Goal: Transaction & Acquisition: Obtain resource

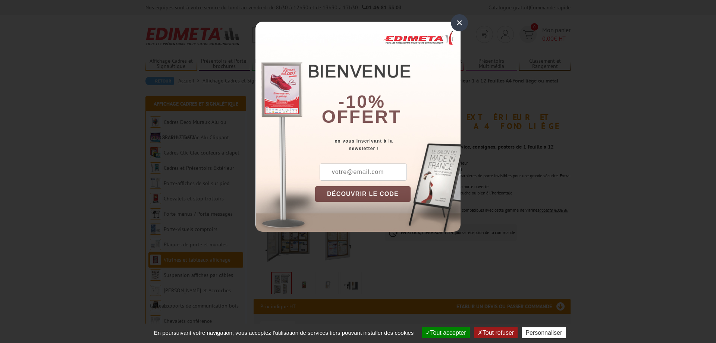
click at [460, 23] on div "×" at bounding box center [459, 22] width 17 height 17
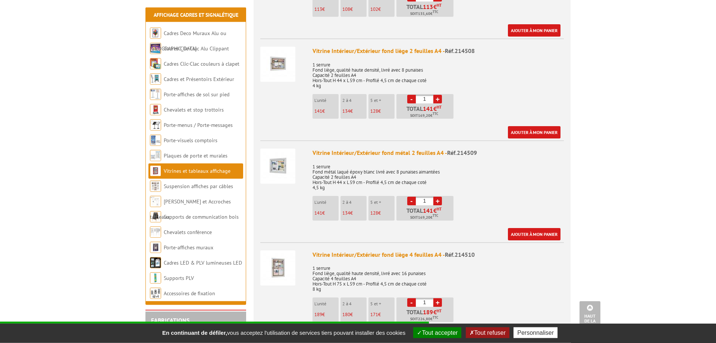
scroll to position [495, 0]
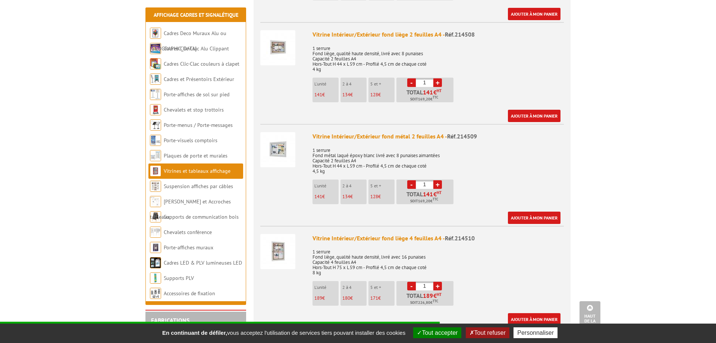
click at [438, 180] on link "+" at bounding box center [437, 184] width 9 height 9
type input "2"
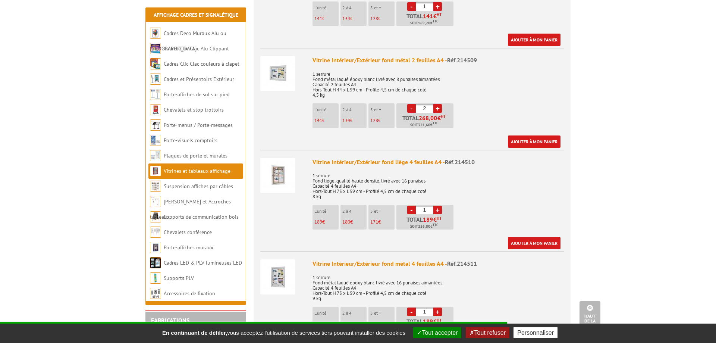
scroll to position [609, 0]
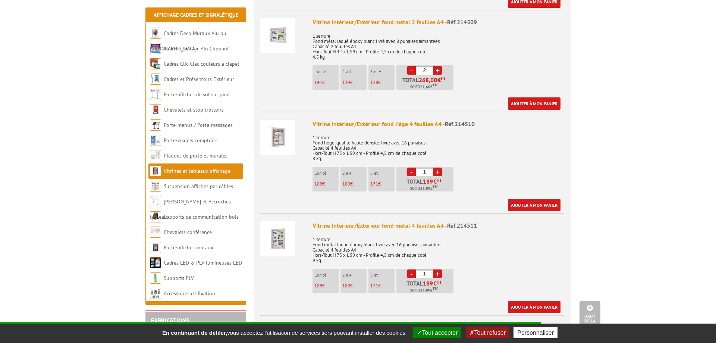
click at [437, 269] on link "+" at bounding box center [437, 273] width 9 height 9
type input "4"
click at [536, 97] on link "Ajouter à mon panier" at bounding box center [534, 103] width 53 height 12
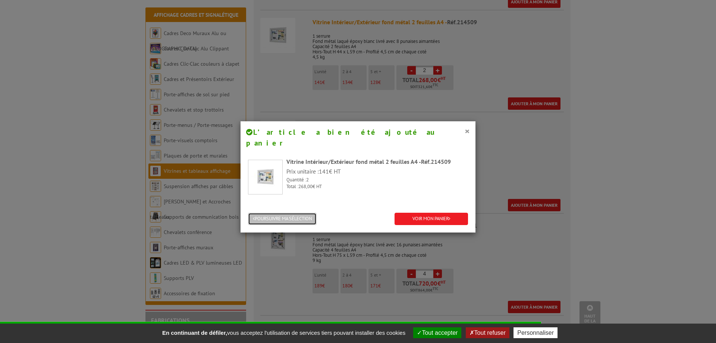
click at [279, 213] on button "POURSUIVRE MA SÉLECTION" at bounding box center [282, 219] width 69 height 12
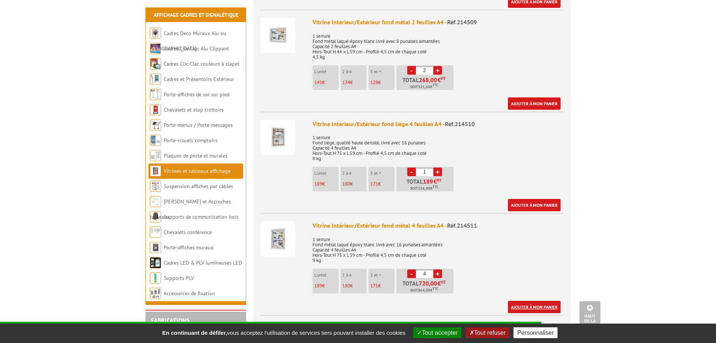
click at [521, 301] on link "Ajouter à mon panier" at bounding box center [534, 307] width 53 height 12
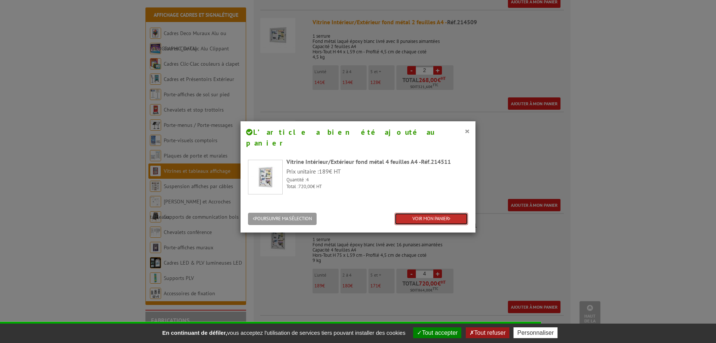
click at [451, 216] on icon at bounding box center [450, 218] width 2 height 5
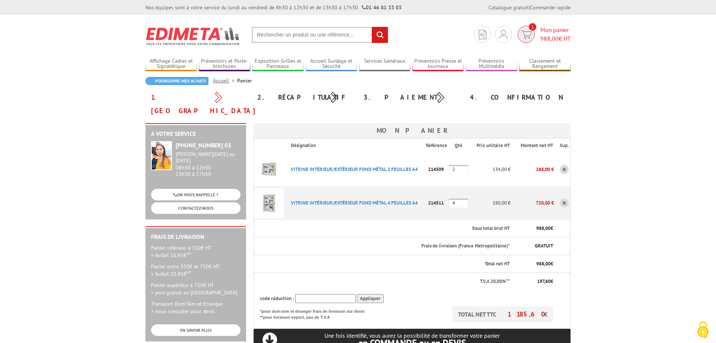
click at [551, 35] on span "988,00" at bounding box center [549, 38] width 18 height 7
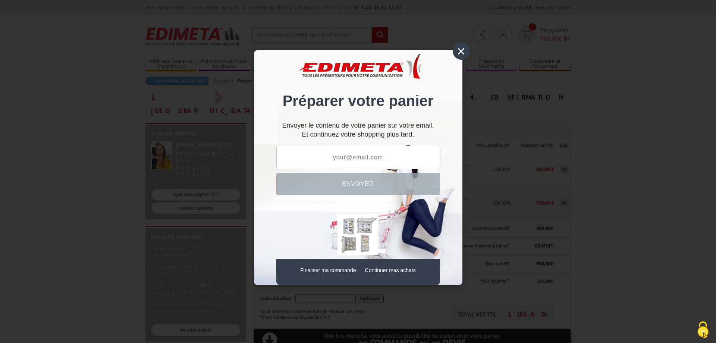
click at [462, 51] on div "×" at bounding box center [461, 51] width 17 height 17
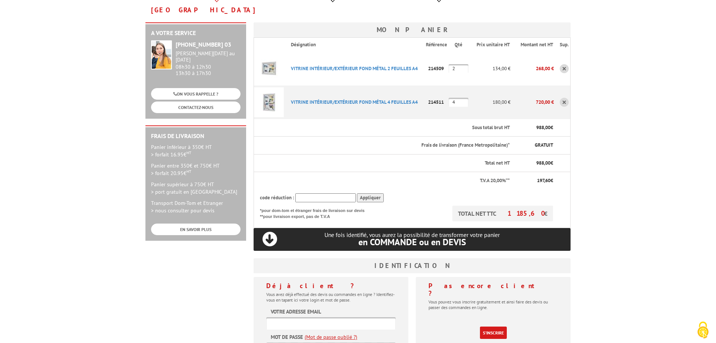
scroll to position [114, 0]
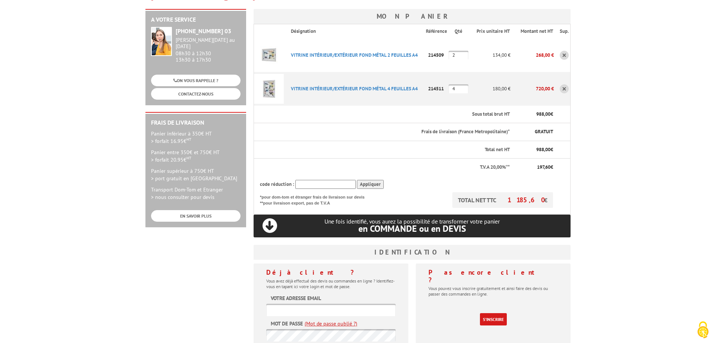
click at [199, 259] on div "A votre service +33 (0)1 46 81 33 03 Du Lundi au Vendredi 08h30 à 12h30 13h30 à…" at bounding box center [358, 192] width 433 height 366
click at [276, 304] on input "text" at bounding box center [330, 310] width 129 height 12
type input "[EMAIL_ADDRESS][DOMAIN_NAME]"
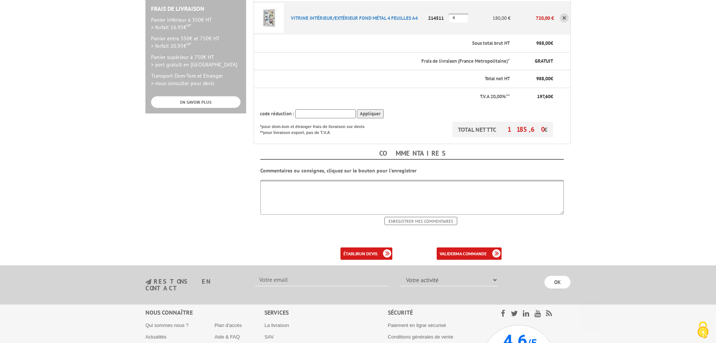
scroll to position [228, 0]
click at [357, 247] on link "établir un devis" at bounding box center [367, 253] width 52 height 12
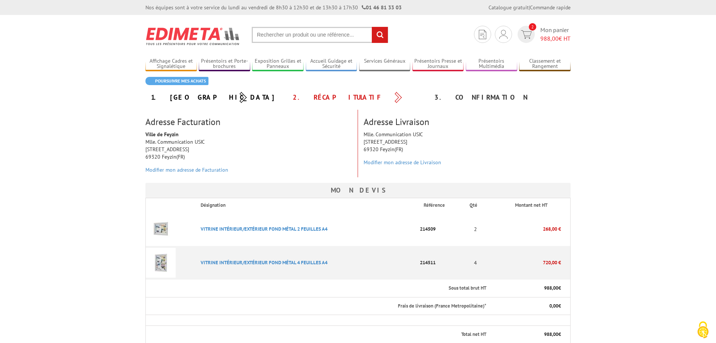
click at [641, 217] on body "Nos équipes sont à votre service du [DATE] au [DATE] de 8h30 à 12h30 et de 13h3…" at bounding box center [358, 332] width 716 height 664
click at [407, 163] on link "Modifier mon adresse de Livraison" at bounding box center [403, 162] width 78 height 7
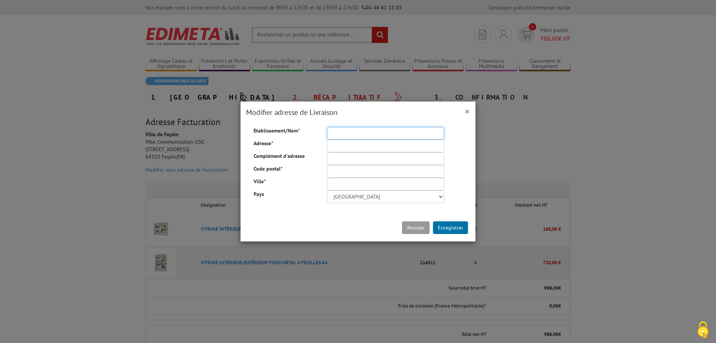
click at [365, 136] on input "Etablissement/Nom *" at bounding box center [385, 133] width 117 height 13
type input "[GEOGRAPHIC_DATA]"
click at [369, 146] on input "Adresse *" at bounding box center [385, 146] width 117 height 13
type input "[STREET_ADDRESS]"
click at [352, 174] on input "Code postal *" at bounding box center [385, 171] width 117 height 13
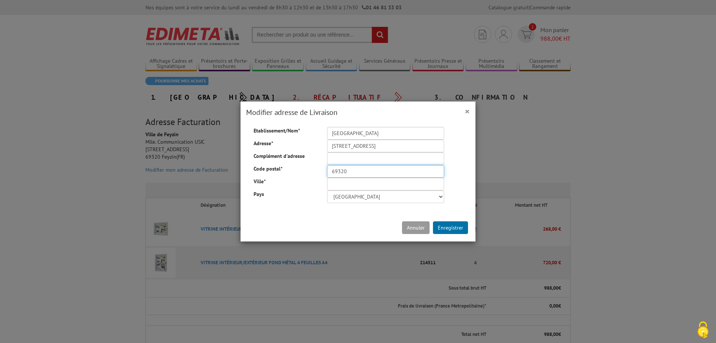
type input "69320"
click at [355, 186] on input "Ville *" at bounding box center [385, 184] width 117 height 13
type input "FEYZIN"
click at [448, 225] on button "Enregistrer" at bounding box center [450, 227] width 35 height 13
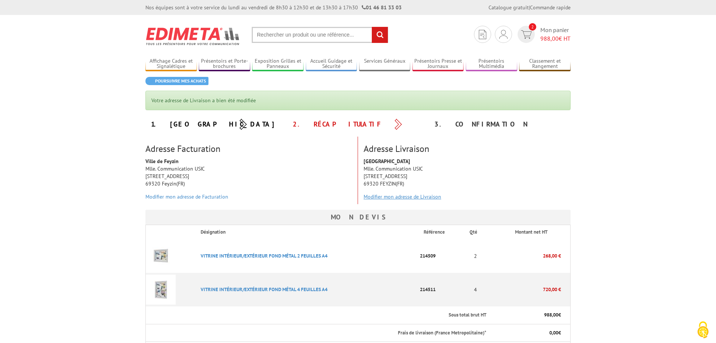
click at [411, 195] on link "Modifier mon adresse de Livraison" at bounding box center [403, 196] width 78 height 7
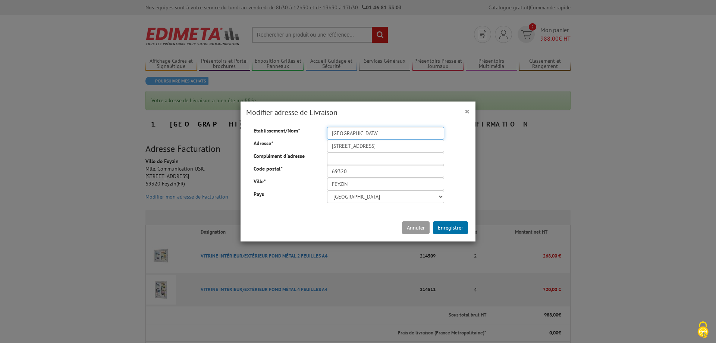
click at [361, 134] on input "[GEOGRAPHIC_DATA]" at bounding box center [385, 133] width 117 height 13
click at [413, 227] on button "Annuler" at bounding box center [416, 227] width 28 height 13
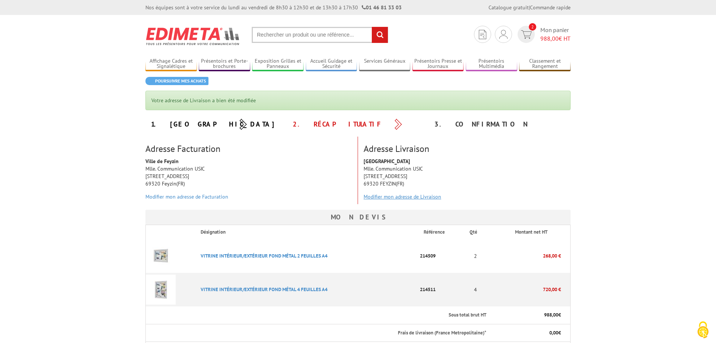
click at [395, 198] on link "Modifier mon adresse de Livraison" at bounding box center [403, 196] width 78 height 7
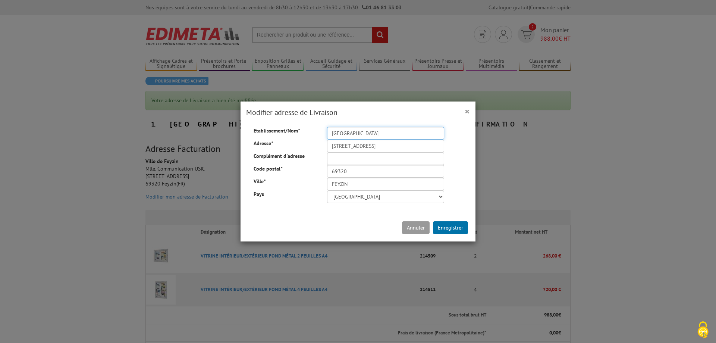
click at [360, 135] on input "[GEOGRAPHIC_DATA]" at bounding box center [385, 133] width 117 height 13
type input "Mairie de Feyzin"
click at [357, 150] on input "[STREET_ADDRESS]" at bounding box center [385, 146] width 117 height 13
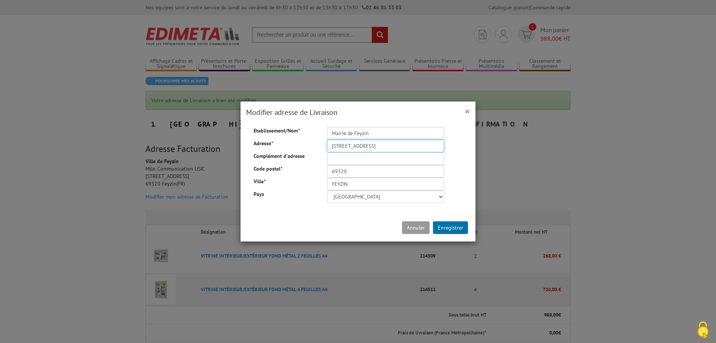
click at [357, 150] on input "[STREET_ADDRESS]" at bounding box center [385, 146] width 117 height 13
type input "[STREET_ADDRESS]"
click at [446, 228] on button "Enregistrer" at bounding box center [450, 227] width 35 height 13
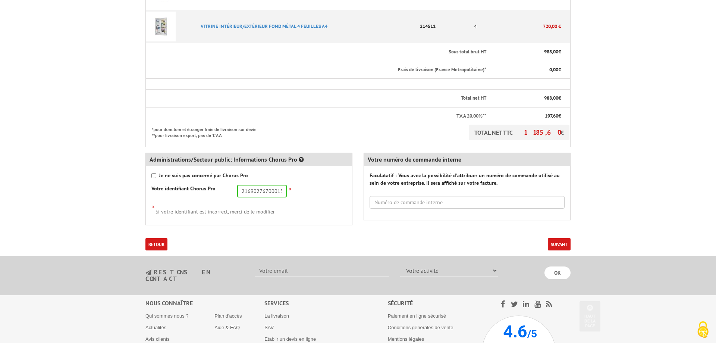
scroll to position [266, 0]
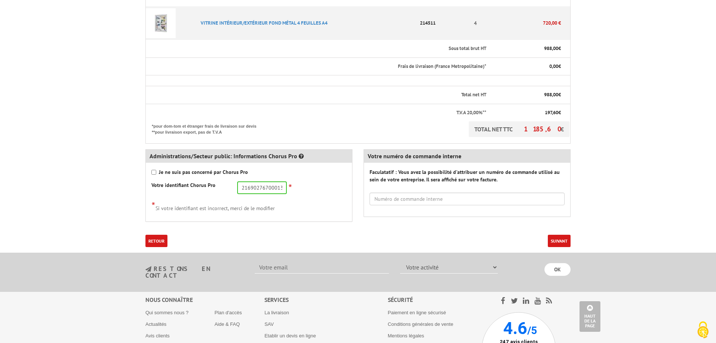
click at [557, 241] on button "Suivant" at bounding box center [559, 241] width 23 height 12
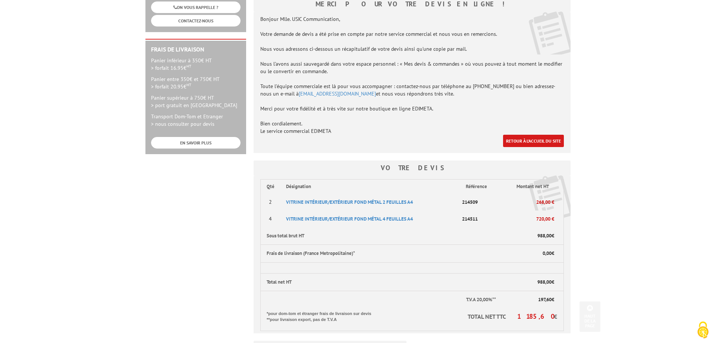
scroll to position [190, 0]
